Goal: Information Seeking & Learning: Understand process/instructions

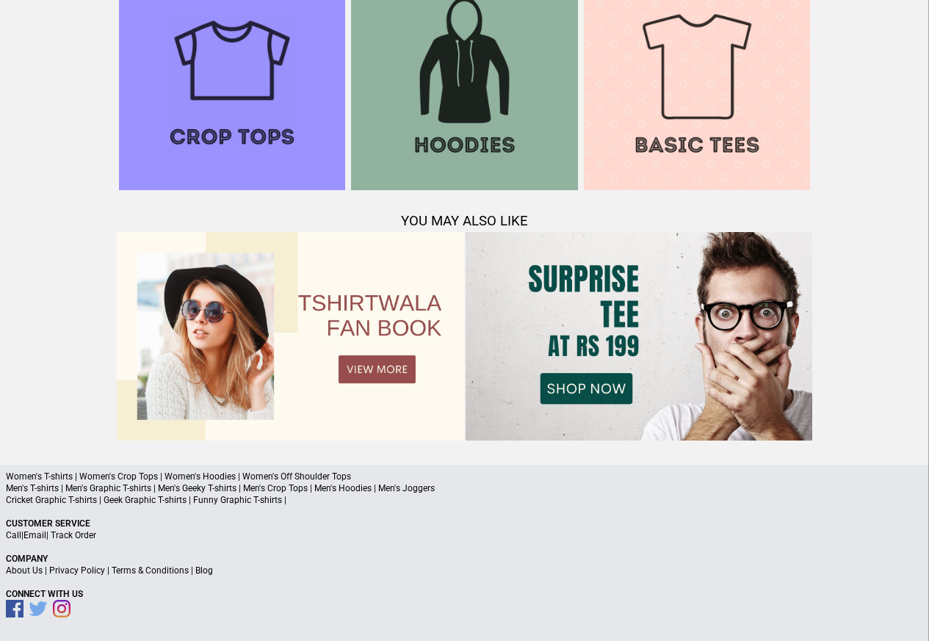
scroll to position [1418, 0]
click at [141, 569] on link "Terms & Conditions" at bounding box center [150, 571] width 77 height 10
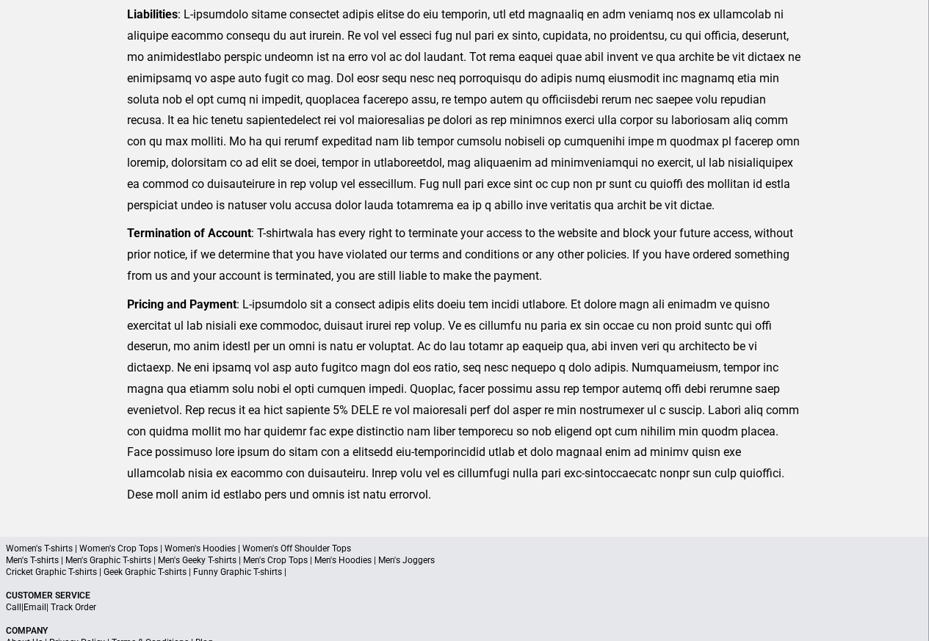
scroll to position [361, 0]
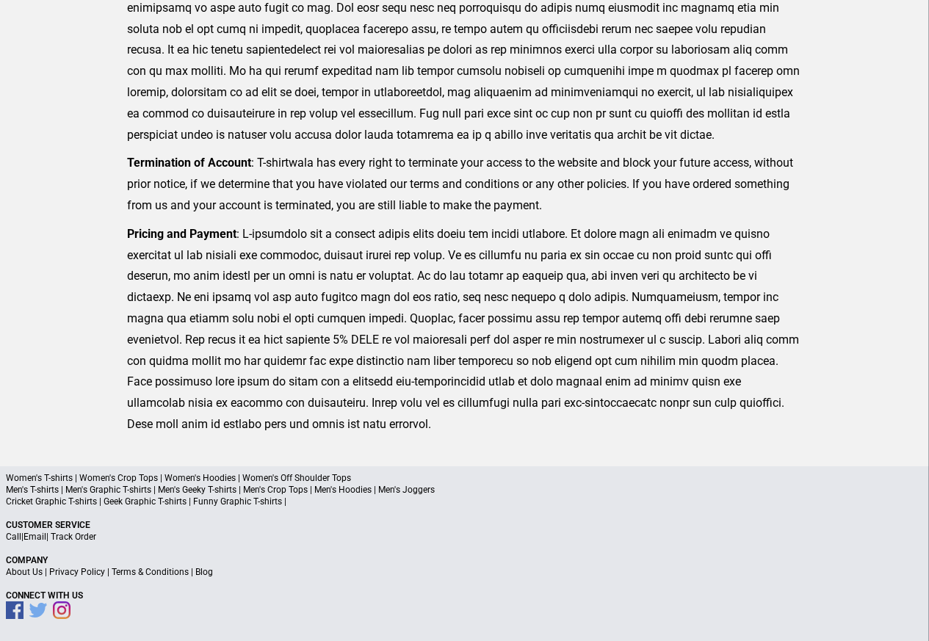
click at [74, 574] on link "Privacy Policy" at bounding box center [77, 572] width 56 height 10
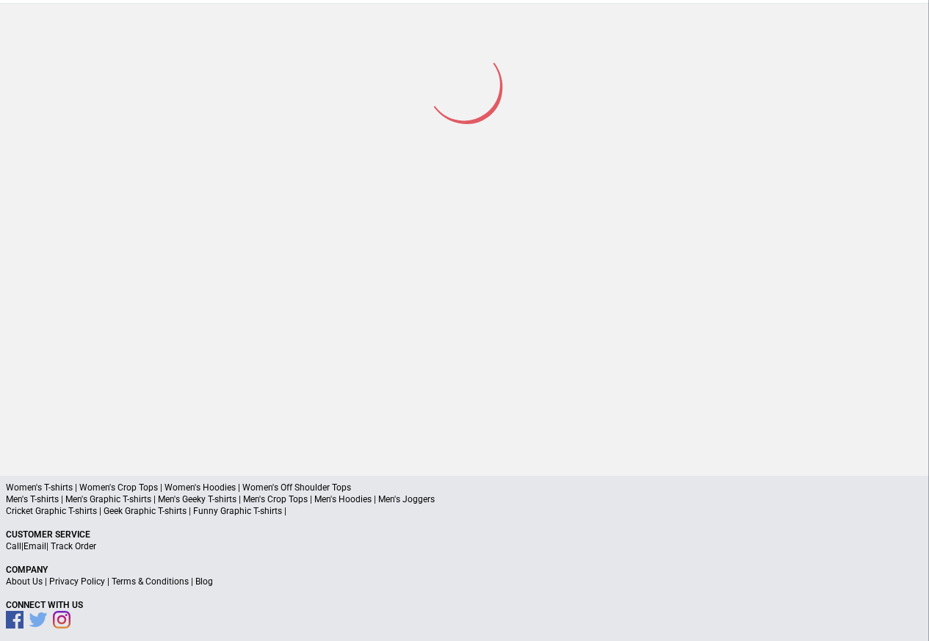
scroll to position [192, 0]
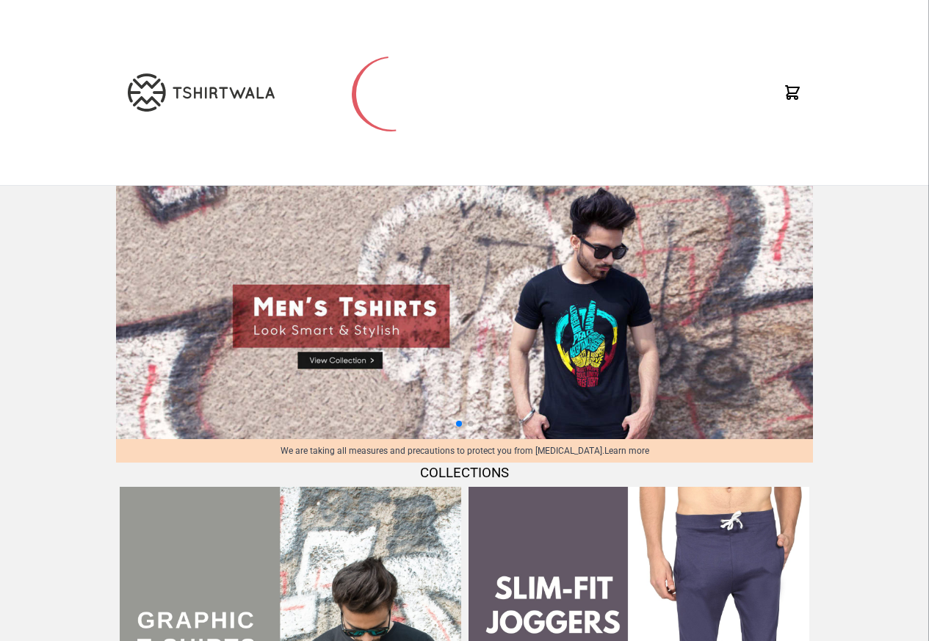
click at [662, 370] on img at bounding box center [464, 312] width 697 height 253
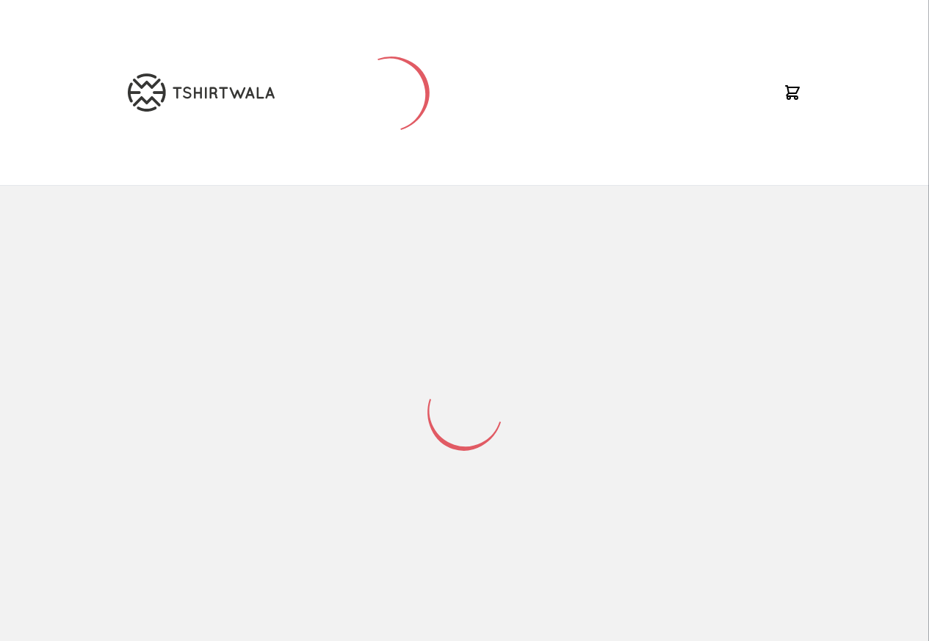
select select "*********"
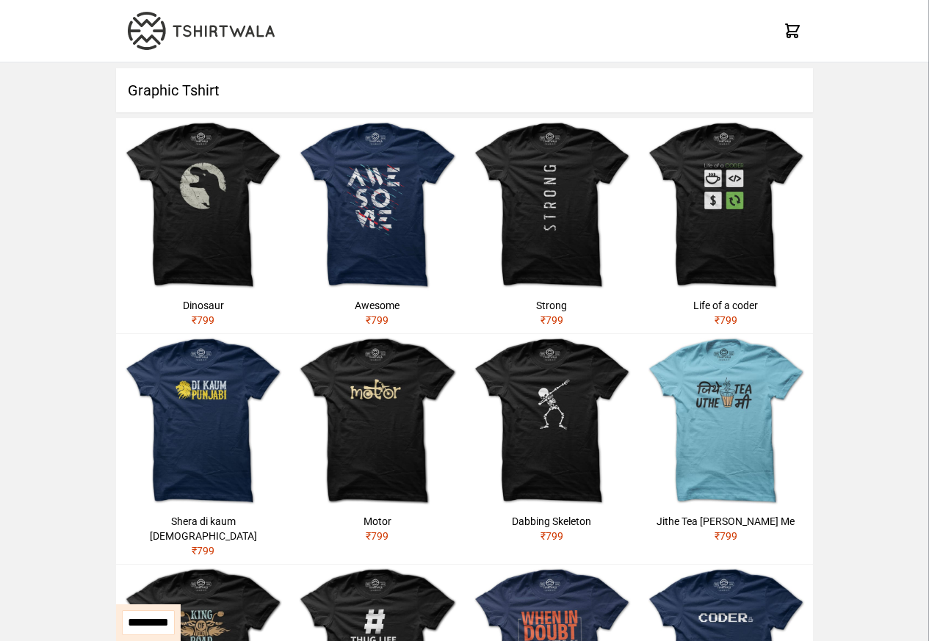
click at [289, 76] on h1 "Graphic Tshirt" at bounding box center [464, 90] width 697 height 44
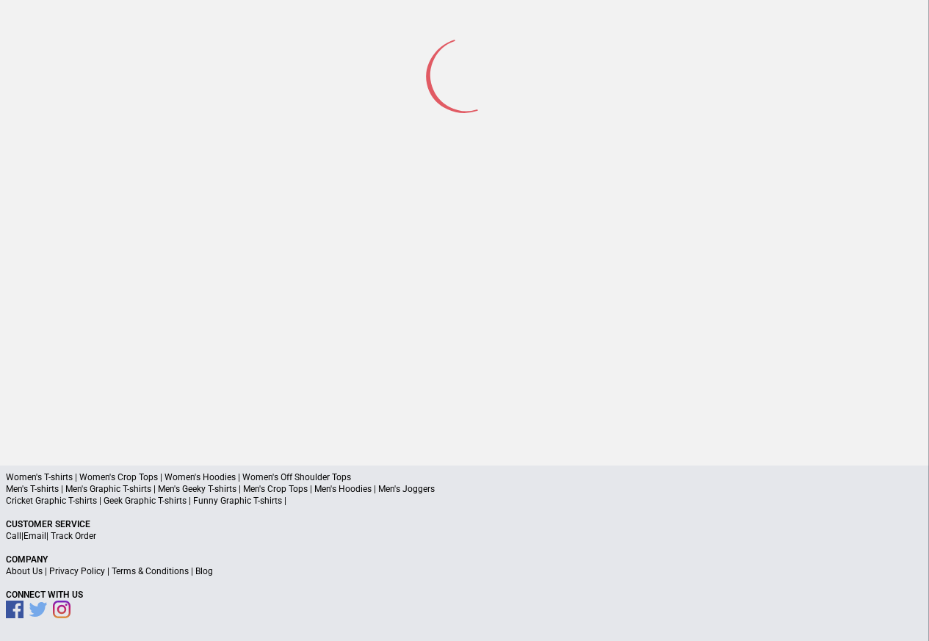
scroll to position [68, 0]
